Goal: Task Accomplishment & Management: Manage account settings

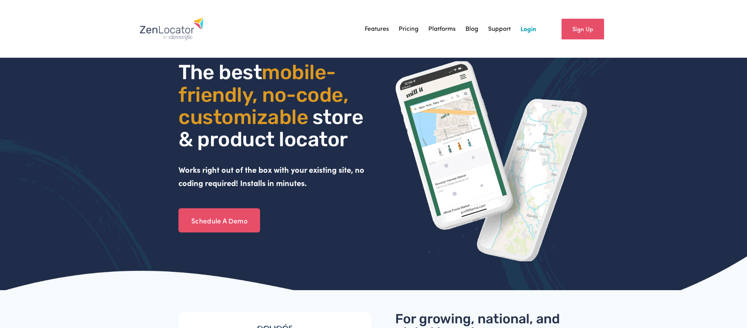
click at [531, 31] on link "Login" at bounding box center [529, 29] width 16 height 12
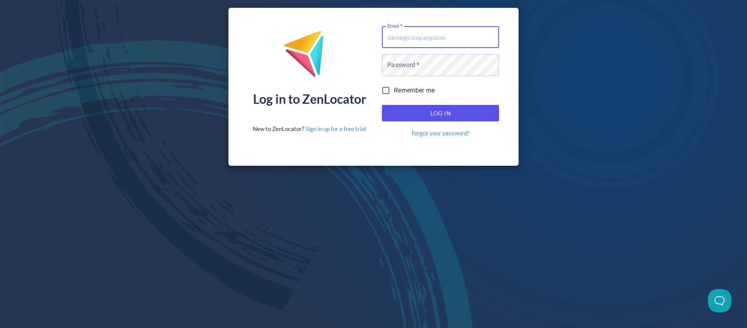
type input "[EMAIL_ADDRESS][DOMAIN_NAME]"
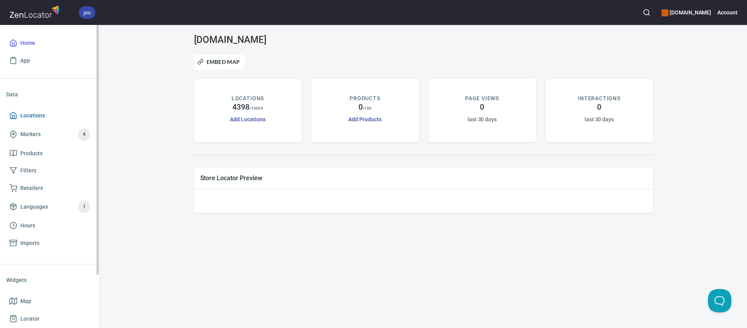
click at [46, 118] on span "Locations" at bounding box center [49, 116] width 81 height 10
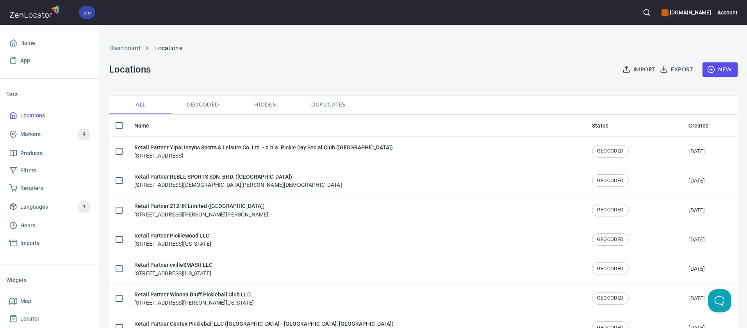
checkbox input "false"
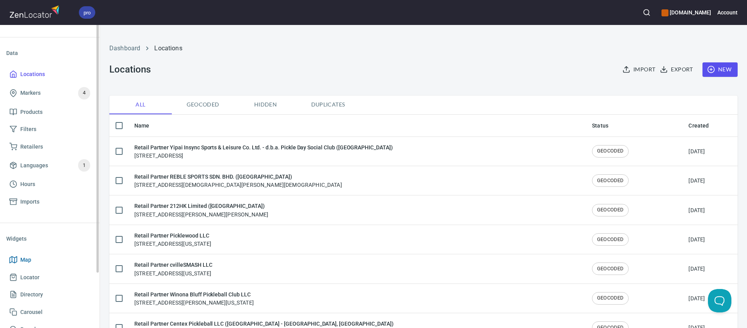
scroll to position [62, 0]
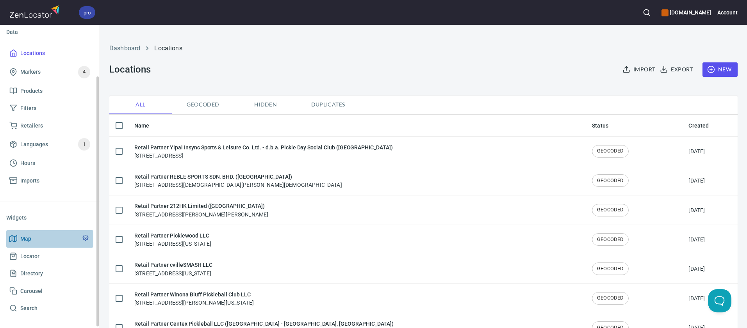
click at [38, 246] on link "Map" at bounding box center [49, 239] width 87 height 18
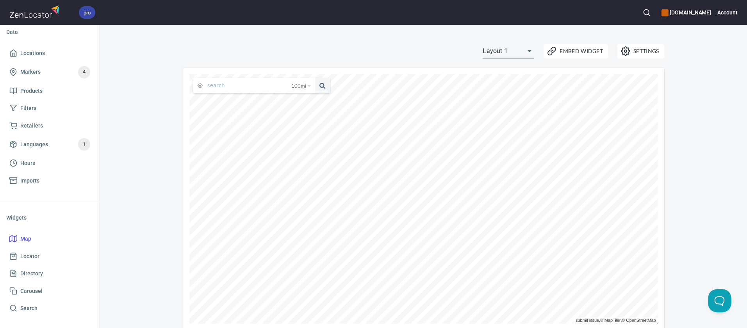
click at [253, 86] on input "text" at bounding box center [249, 85] width 84 height 15
type input "[GEOGRAPHIC_DATA]"
click at [315, 78] on button at bounding box center [322, 85] width 15 height 15
